Goal: Ask a question

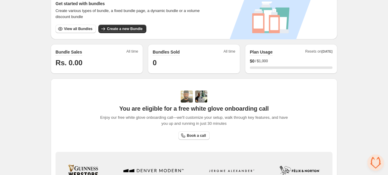
scroll to position [161, 0]
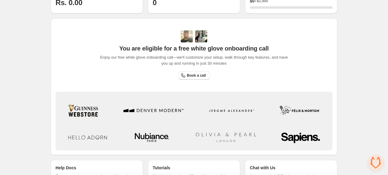
scroll to position [211, 0]
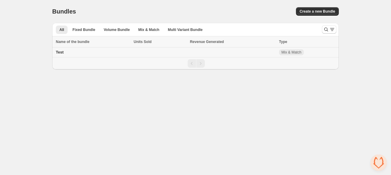
click at [68, 51] on div "Test" at bounding box center [93, 52] width 74 height 6
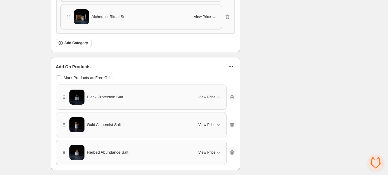
scroll to position [321, 0]
click at [231, 96] on icon "button" at bounding box center [232, 97] width 6 height 6
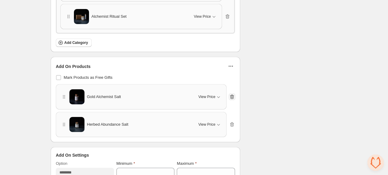
click at [230, 94] on icon "button" at bounding box center [232, 97] width 6 height 6
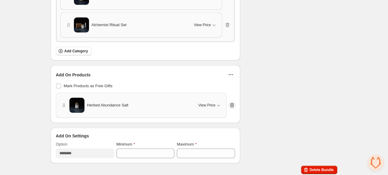
click at [231, 105] on icon "button" at bounding box center [231, 106] width 1 height 2
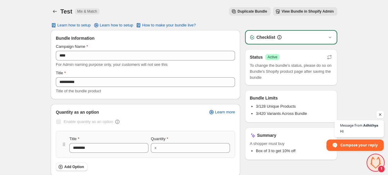
scroll to position [105, 0]
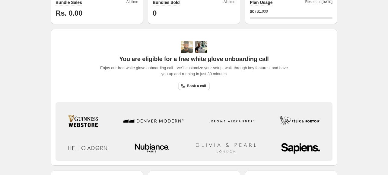
scroll to position [211, 0]
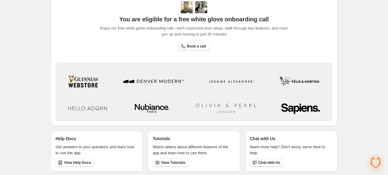
click at [271, 163] on span "Chat with Us" at bounding box center [269, 163] width 22 height 5
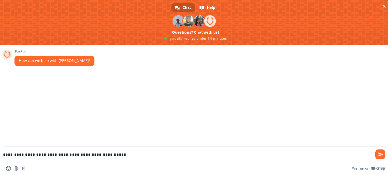
type textarea "**********"
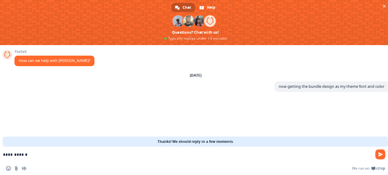
type textarea "**********"
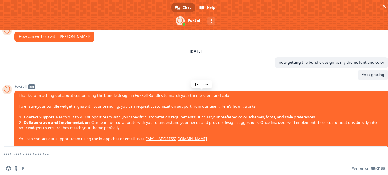
scroll to position [10, 0]
